Goal: Communication & Community: Answer question/provide support

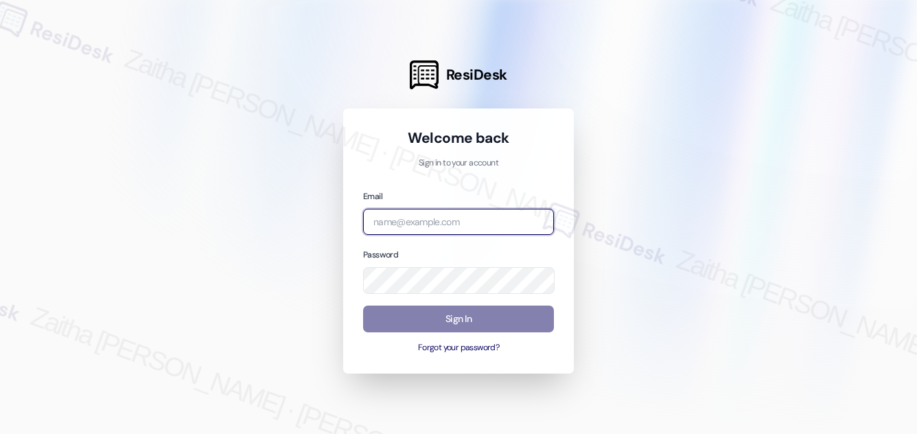
click at [425, 227] on input "email" at bounding box center [458, 222] width 191 height 27
type input "automated-surveys-rj_group-zaitha.mae.[PERSON_NAME]@rj_[DOMAIN_NAME]"
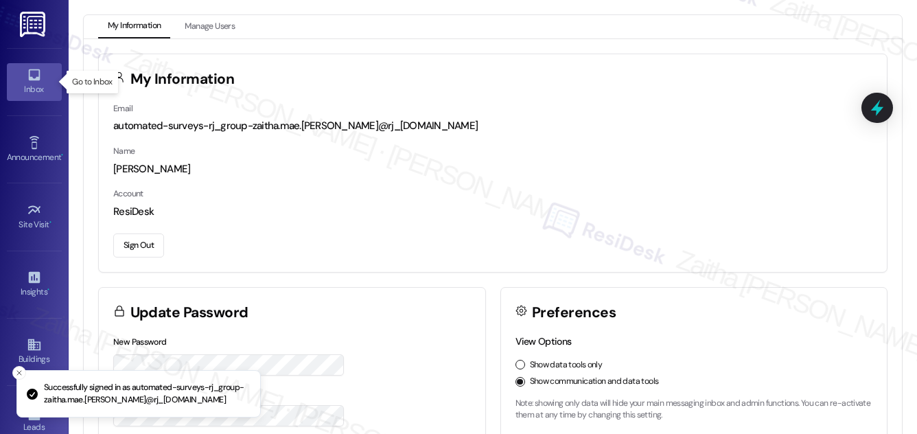
click at [32, 87] on div "Inbox" at bounding box center [34, 89] width 69 height 14
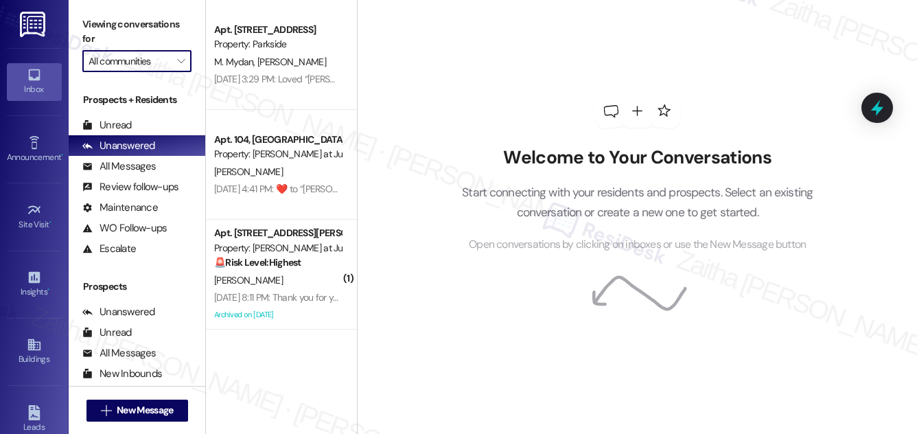
click at [123, 62] on input "All communities" at bounding box center [129, 61] width 81 height 22
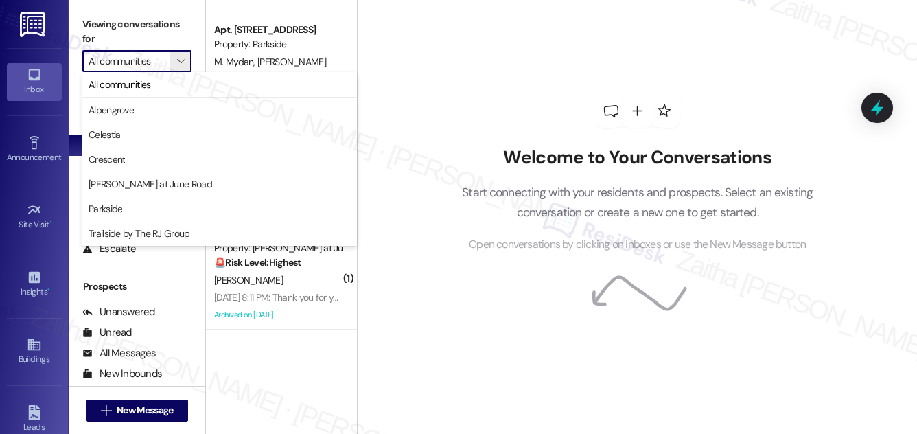
click at [134, 59] on input "All communities" at bounding box center [129, 61] width 81 height 22
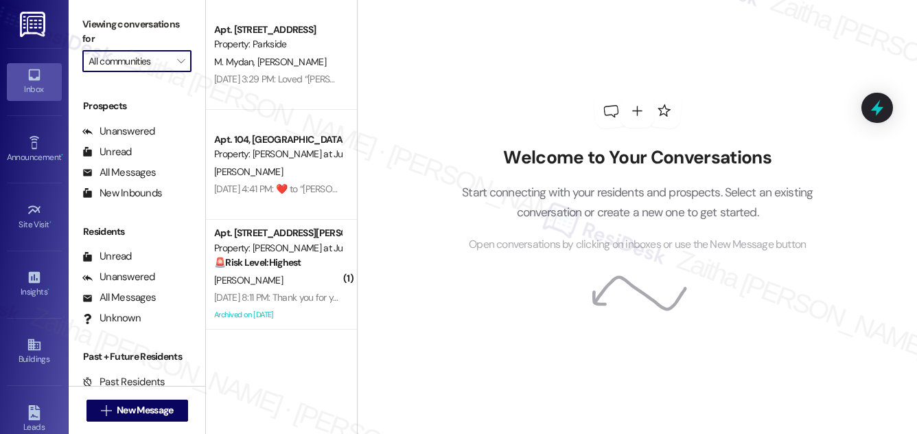
scroll to position [181, 0]
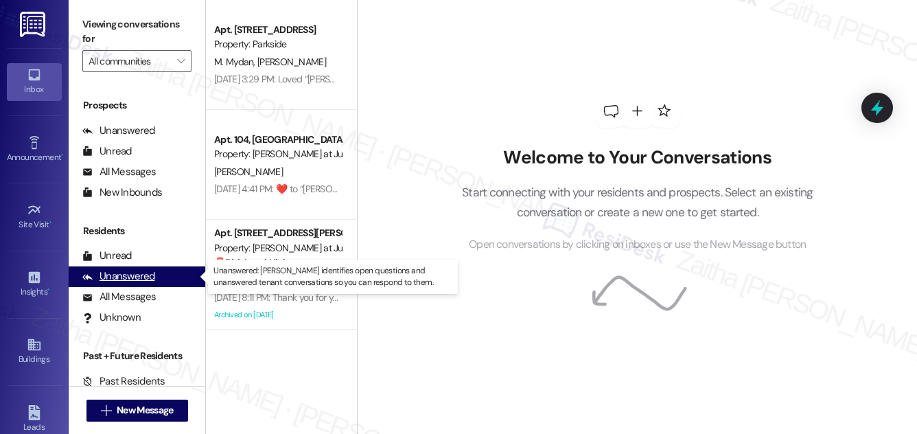
click at [126, 279] on div "Unanswered" at bounding box center [118, 276] width 73 height 14
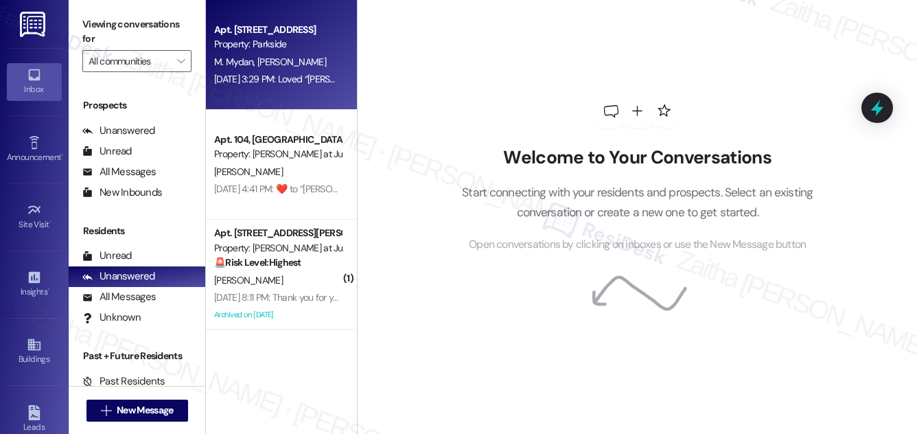
click at [323, 65] on div "M. [PERSON_NAME]" at bounding box center [278, 62] width 130 height 17
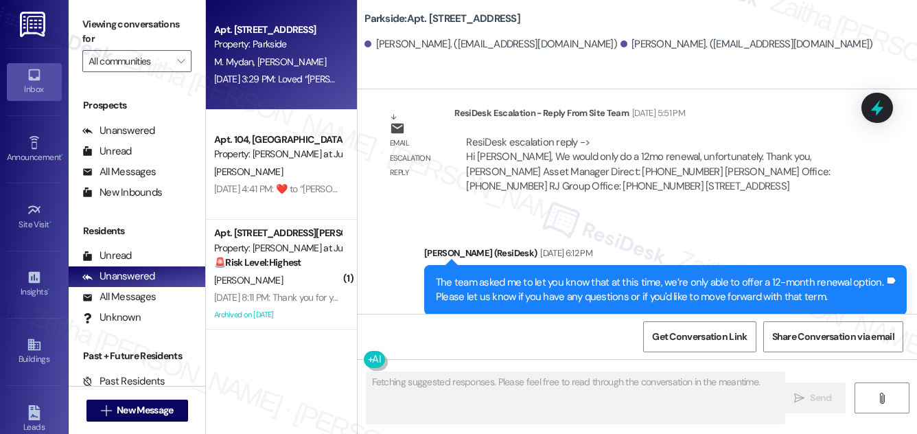
scroll to position [15640, 0]
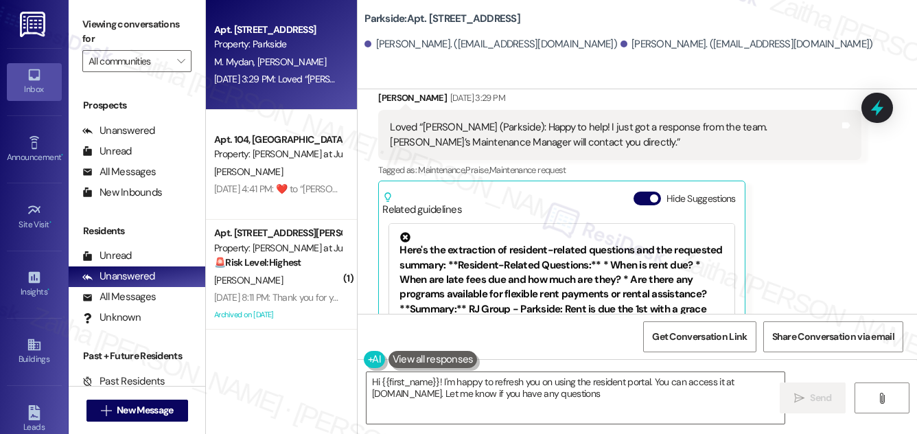
type textarea "Hi {{first_name}}! I'm happy to refresh you on using the resident portal. You c…"
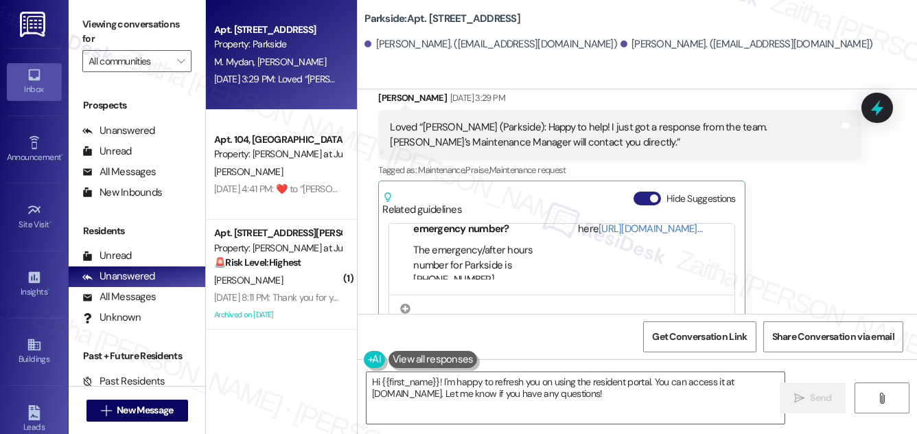
click at [637, 192] on button "Hide Suggestions" at bounding box center [647, 199] width 27 height 14
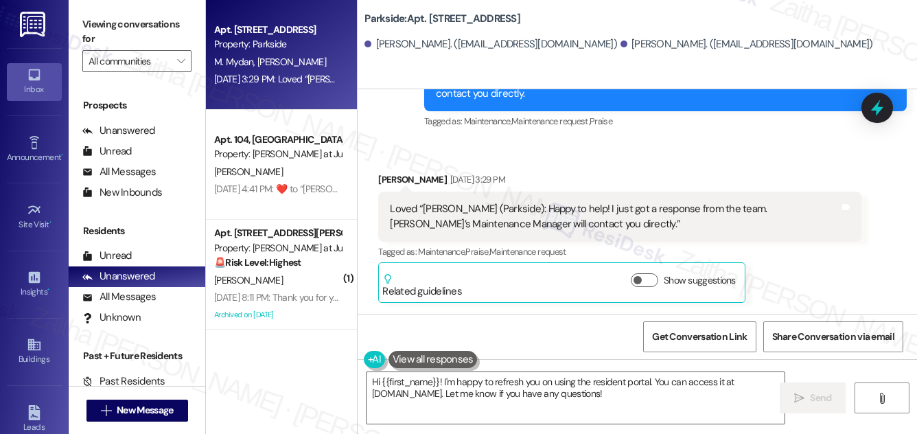
scroll to position [15467, 0]
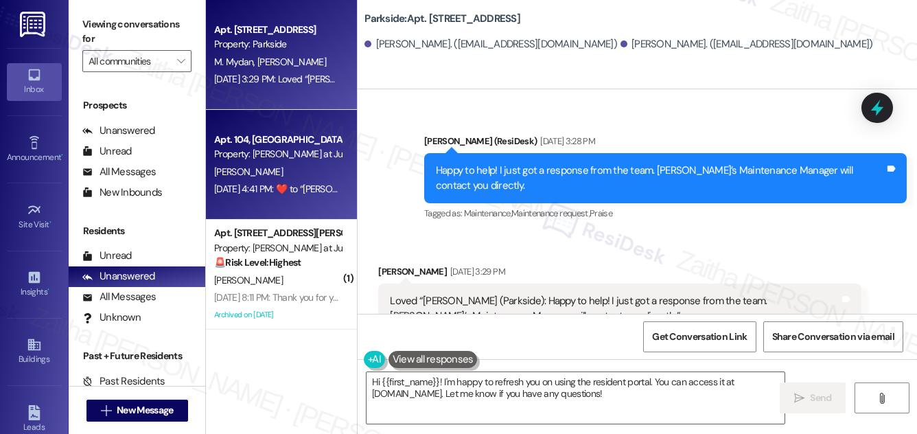
click at [316, 176] on div "[PERSON_NAME]" at bounding box center [278, 171] width 130 height 17
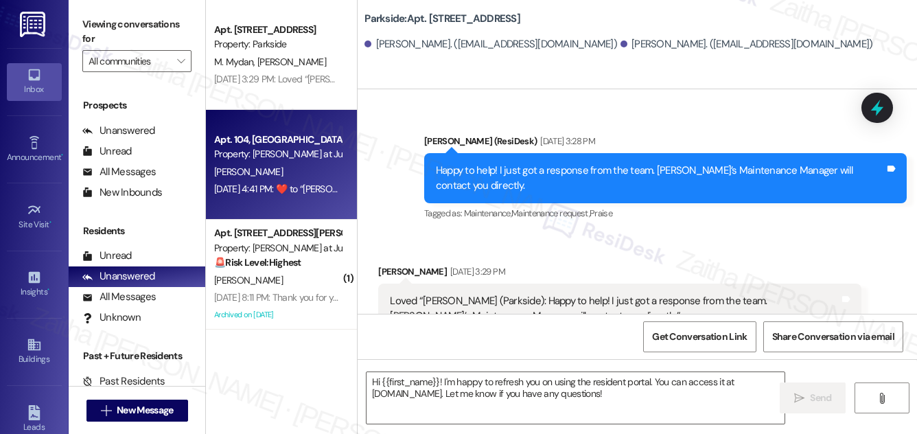
type textarea "Fetching suggested responses. Please feel free to read through the conversation…"
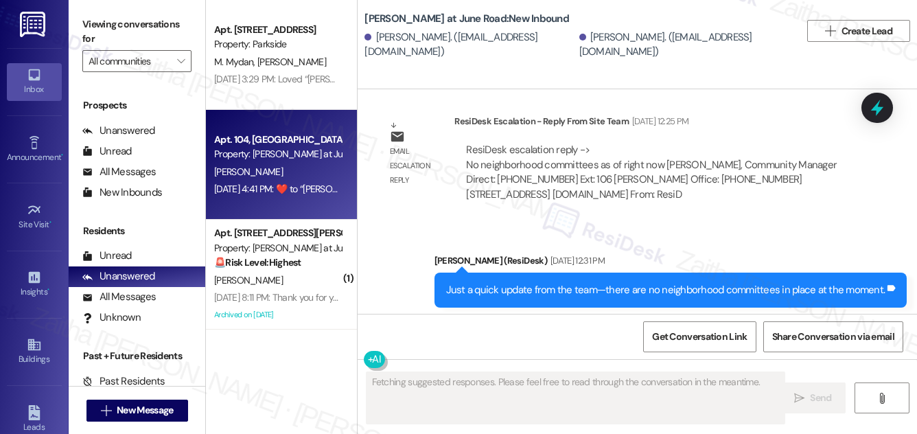
scroll to position [4822, 0]
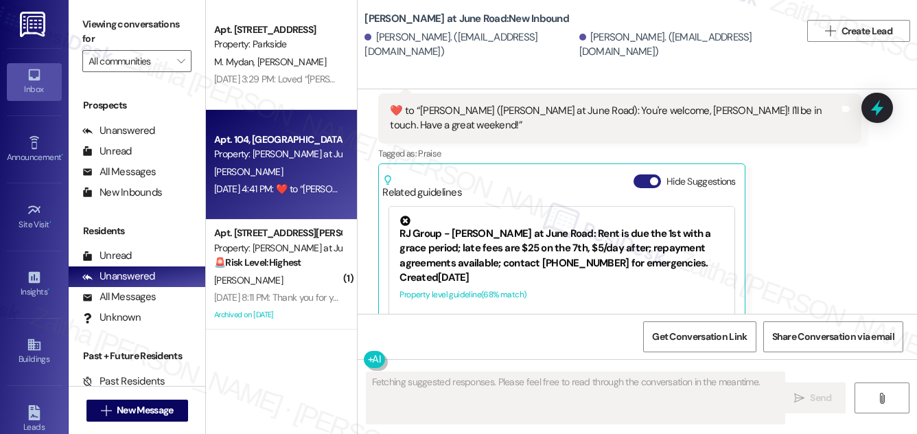
click at [640, 174] on button "Hide Suggestions" at bounding box center [647, 181] width 27 height 14
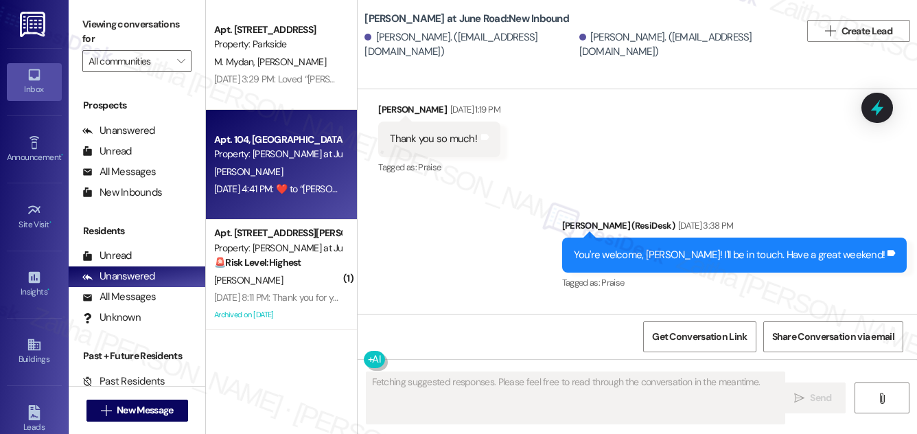
scroll to position [4541, 0]
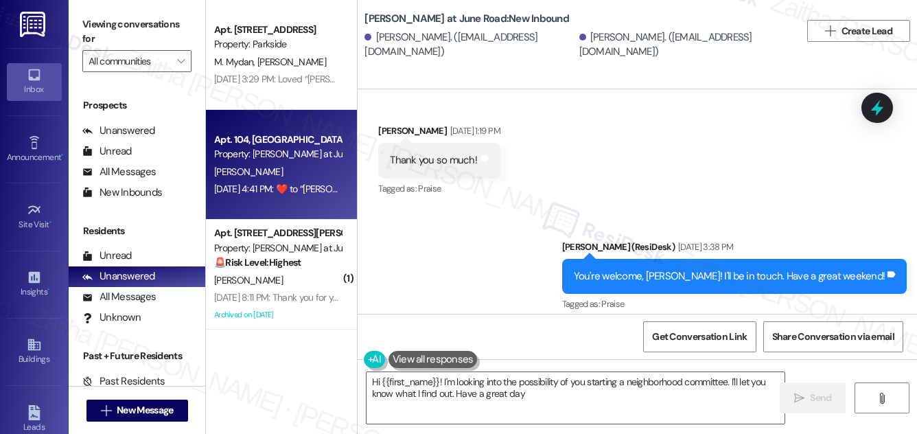
type textarea "Hi {{first_name}}! I'm looking into the possibility of you starting a neighborh…"
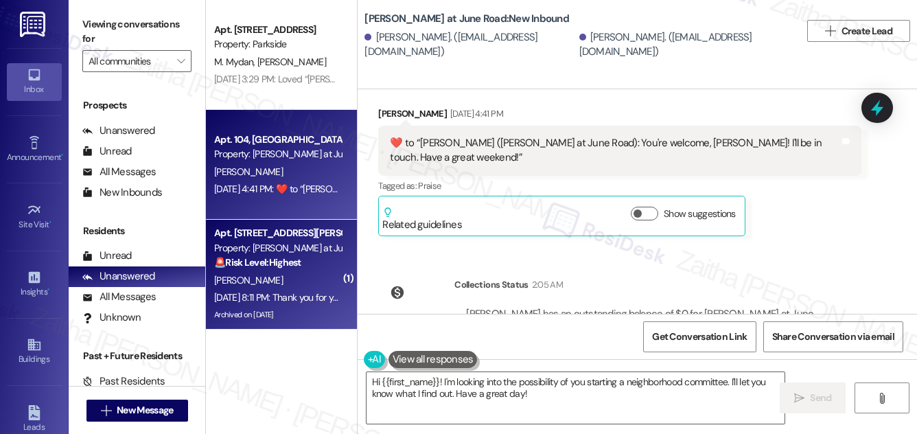
click at [316, 270] on div "Apt. 203, [STREET_ADDRESS][PERSON_NAME] at June Road 2 Property: [PERSON_NAME] …" at bounding box center [278, 247] width 130 height 47
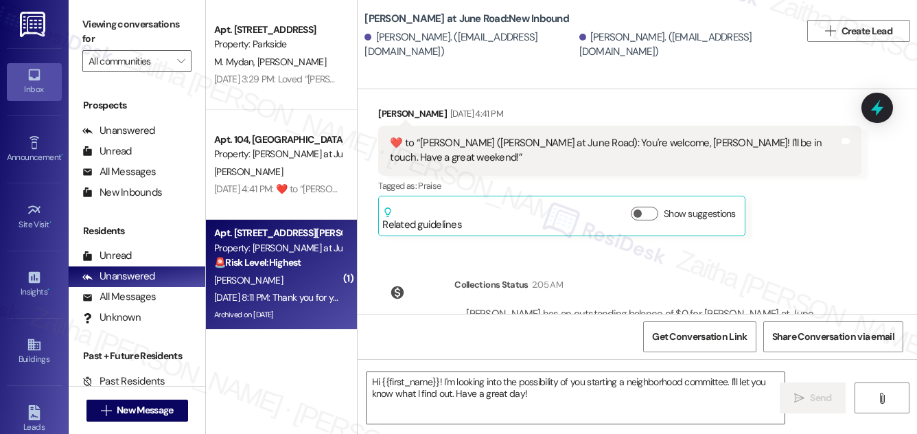
type textarea "Fetching suggested responses. Please feel free to read through the conversation…"
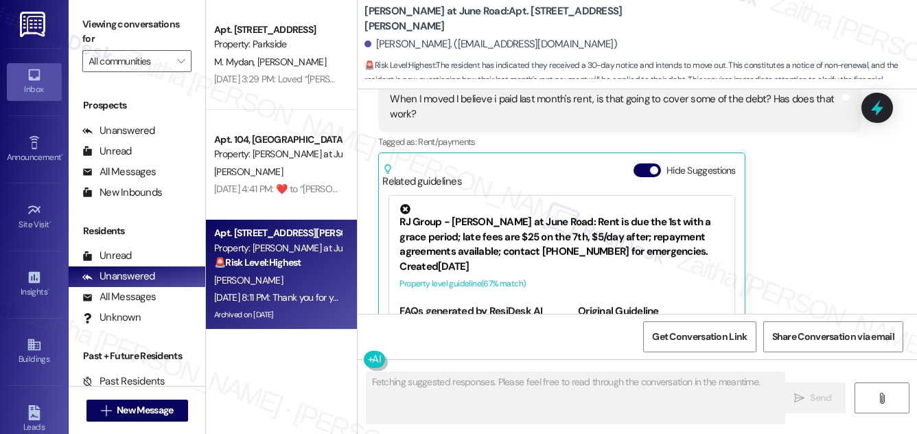
scroll to position [4776, 0]
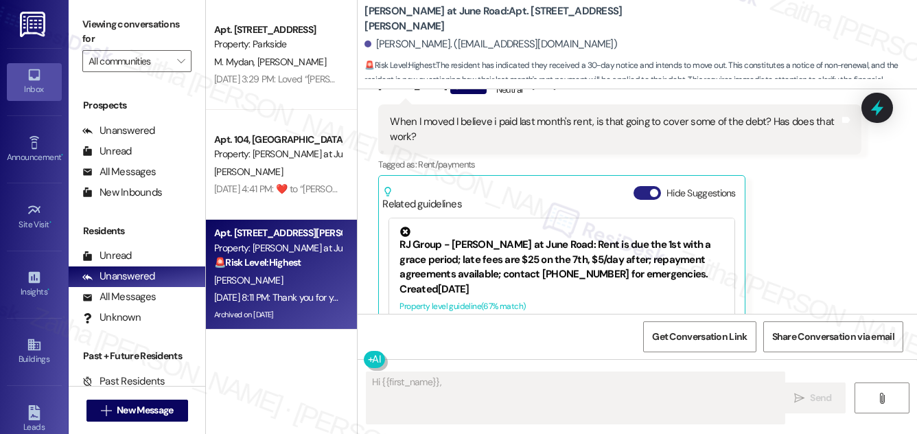
click at [641, 186] on button "Hide Suggestions" at bounding box center [647, 193] width 27 height 14
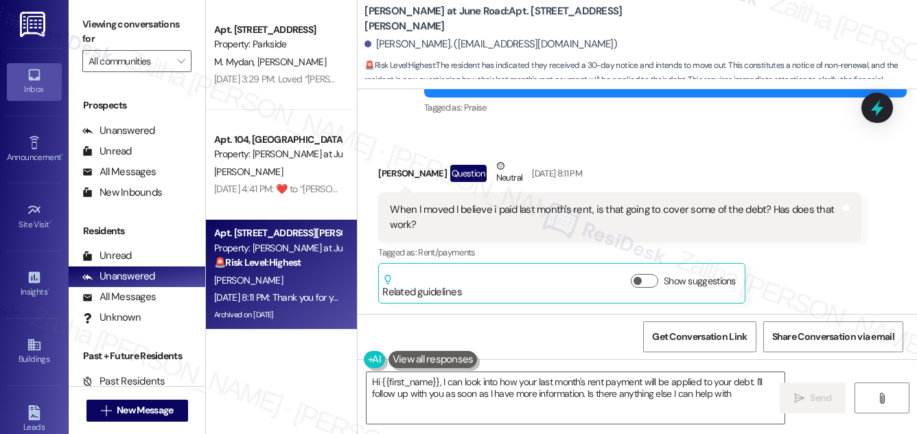
type textarea "Hi {{first_name}}, I can look into how your last month's rent payment will be a…"
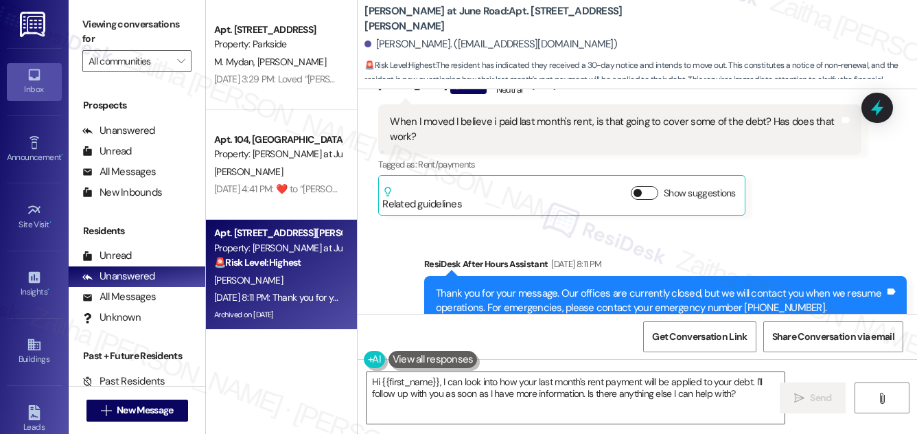
click at [646, 186] on button "Show suggestions" at bounding box center [644, 193] width 27 height 14
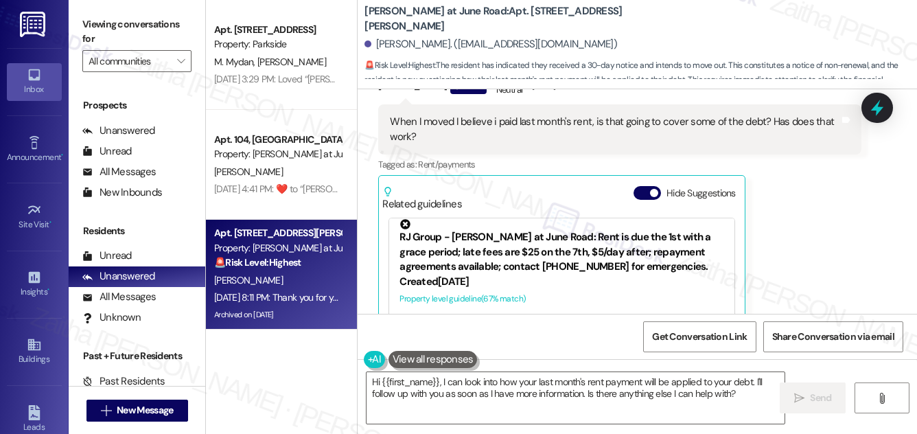
scroll to position [0, 0]
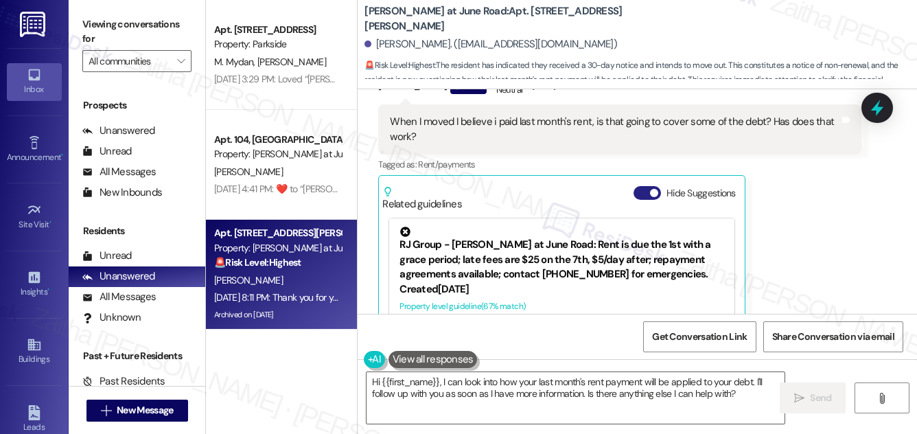
click at [637, 186] on button "Hide Suggestions" at bounding box center [647, 193] width 27 height 14
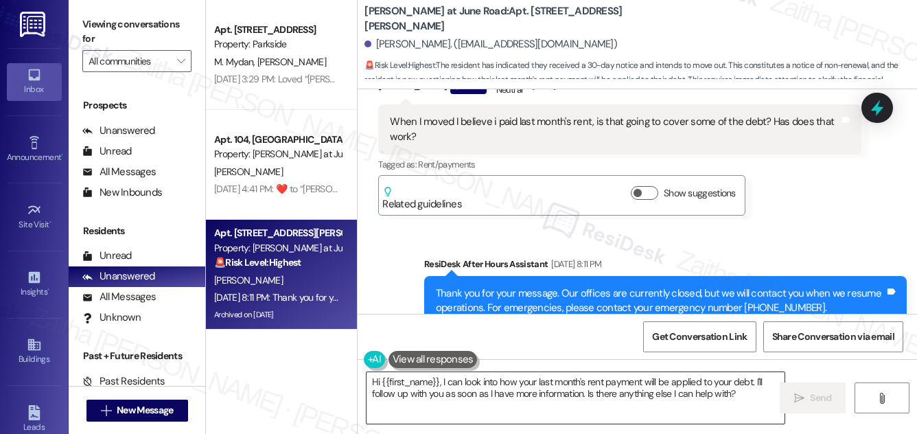
click at [744, 394] on textarea "Hi {{first_name}}, I can look into how your last month's rent payment will be a…" at bounding box center [576, 397] width 418 height 51
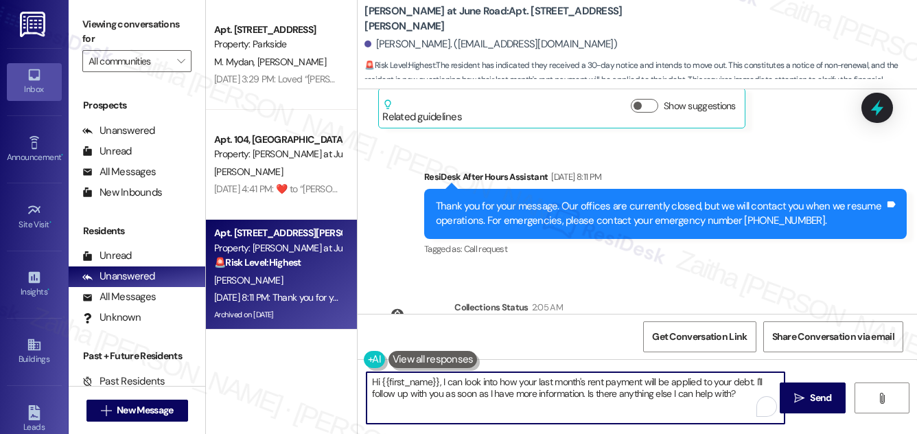
scroll to position [4915, 0]
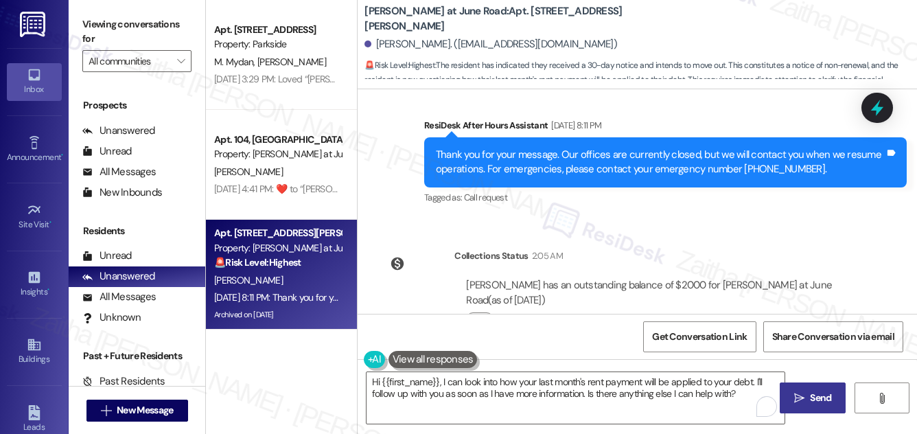
click at [807, 396] on span "Send" at bounding box center [820, 398] width 27 height 14
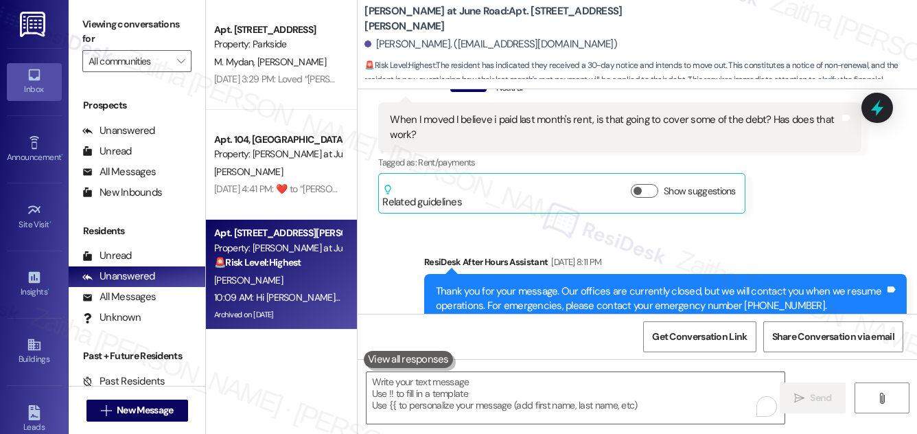
scroll to position [4775, 0]
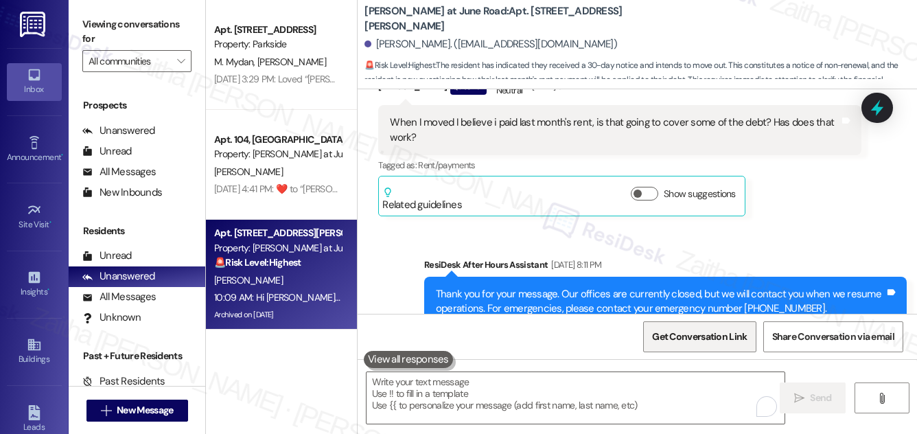
drag, startPoint x: 707, startPoint y: 336, endPoint x: 698, endPoint y: 325, distance: 13.6
click at [706, 336] on span "Get Conversation Link" at bounding box center [699, 336] width 95 height 14
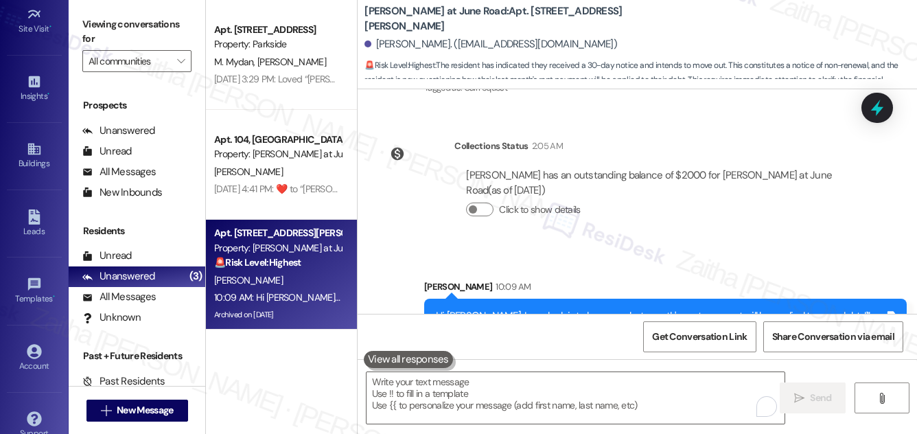
scroll to position [216, 0]
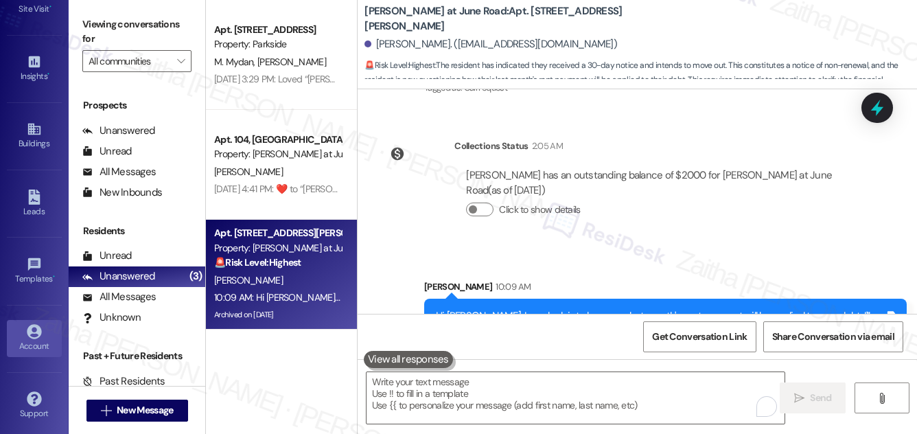
click at [34, 346] on div "Account" at bounding box center [34, 346] width 69 height 14
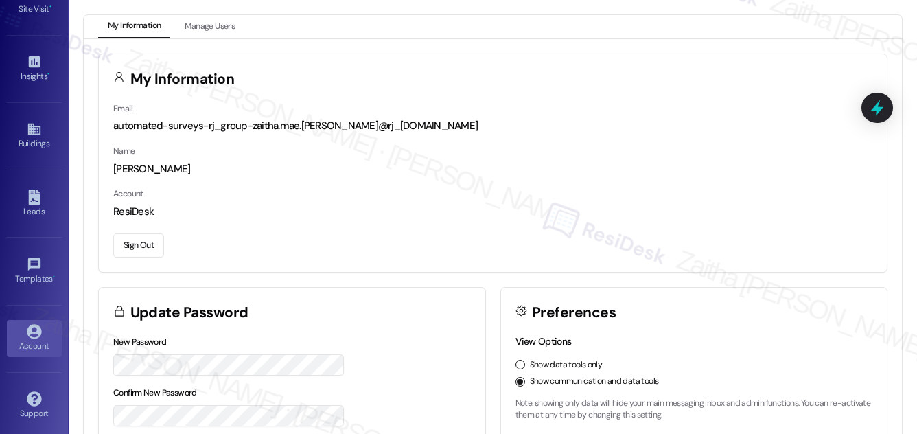
click at [146, 246] on button "Sign Out" at bounding box center [138, 245] width 51 height 24
